Goal: Navigation & Orientation: Find specific page/section

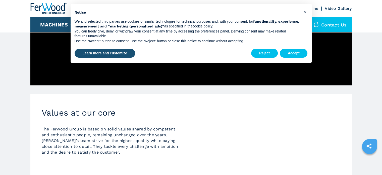
scroll to position [302, 0]
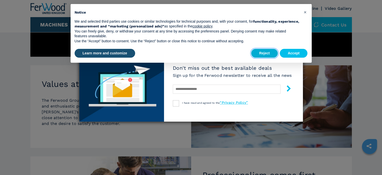
click at [264, 53] on button "Reject" at bounding box center [264, 53] width 27 height 9
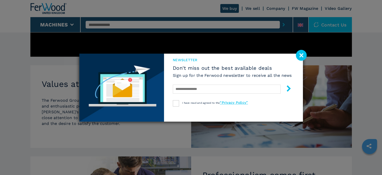
click at [303, 53] on image at bounding box center [301, 55] width 11 height 11
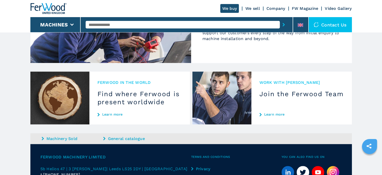
scroll to position [503, 0]
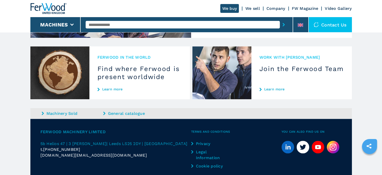
click at [116, 81] on div "Ferwood in the world Find where Ferwood is present worldwide Learn more" at bounding box center [140, 72] width 101 height 53
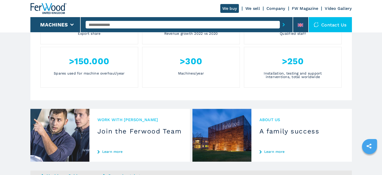
scroll to position [277, 0]
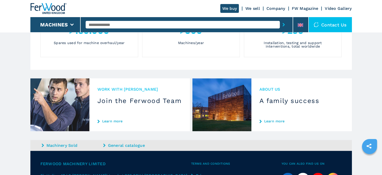
click at [277, 119] on link "Learn more" at bounding box center [302, 121] width 84 height 4
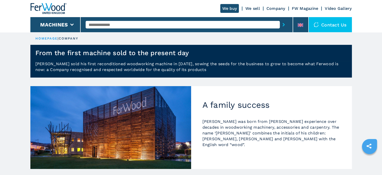
click at [278, 7] on link "Company" at bounding box center [276, 8] width 19 height 5
